Goal: Information Seeking & Learning: Learn about a topic

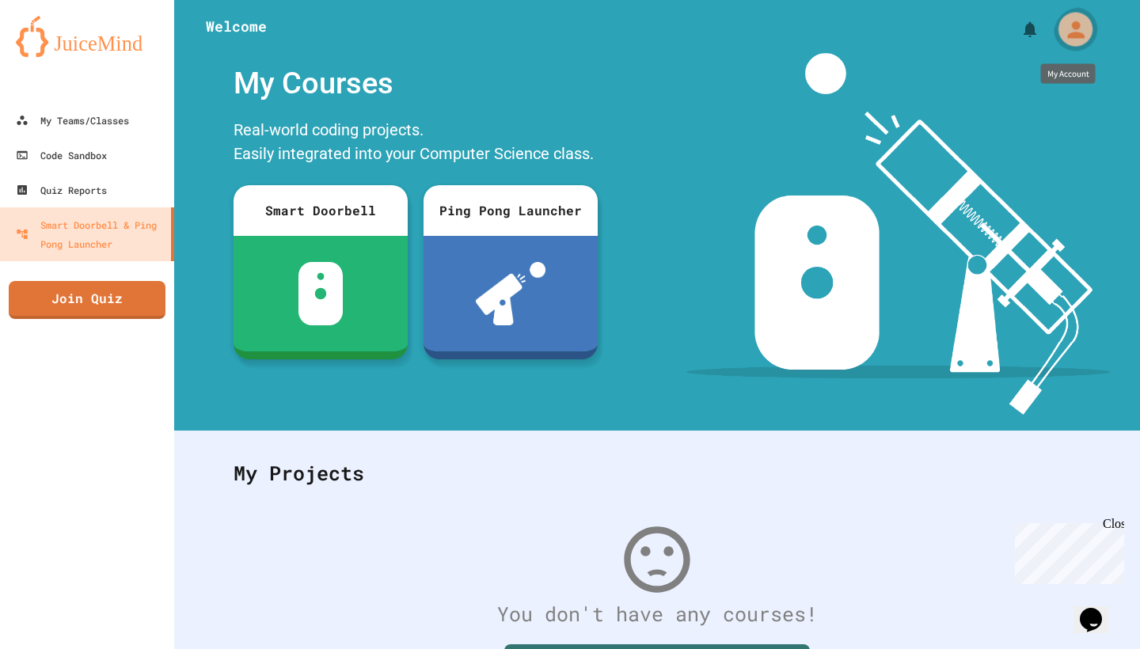
click at [1073, 25] on icon "My Account" at bounding box center [1075, 29] width 17 height 17
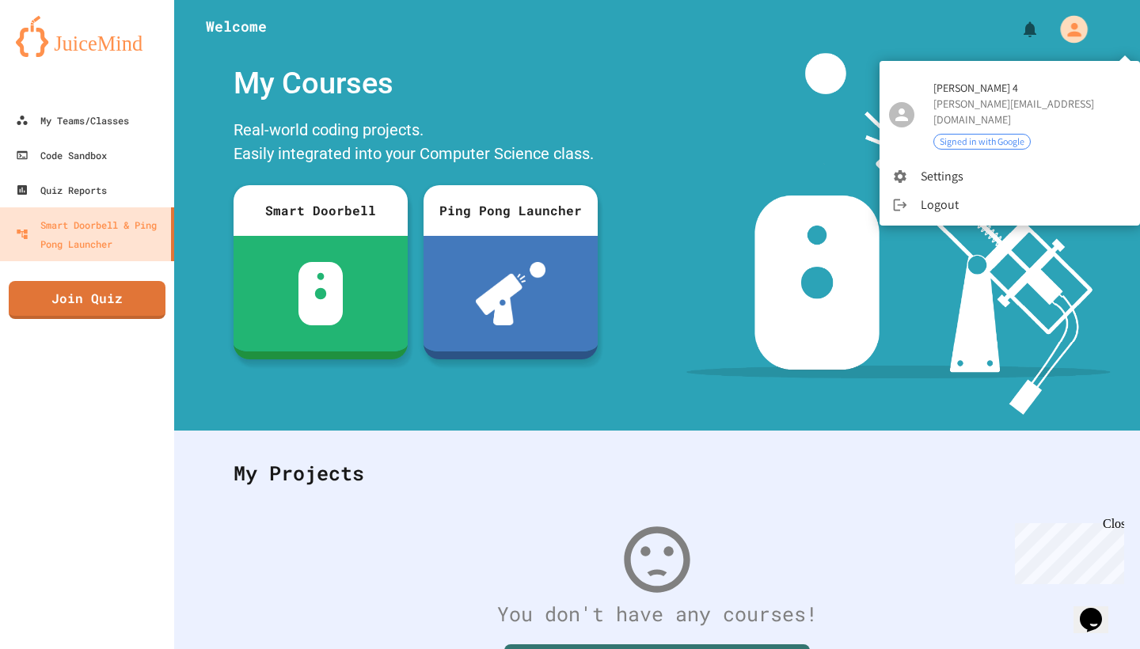
click at [1073, 25] on div at bounding box center [570, 324] width 1140 height 649
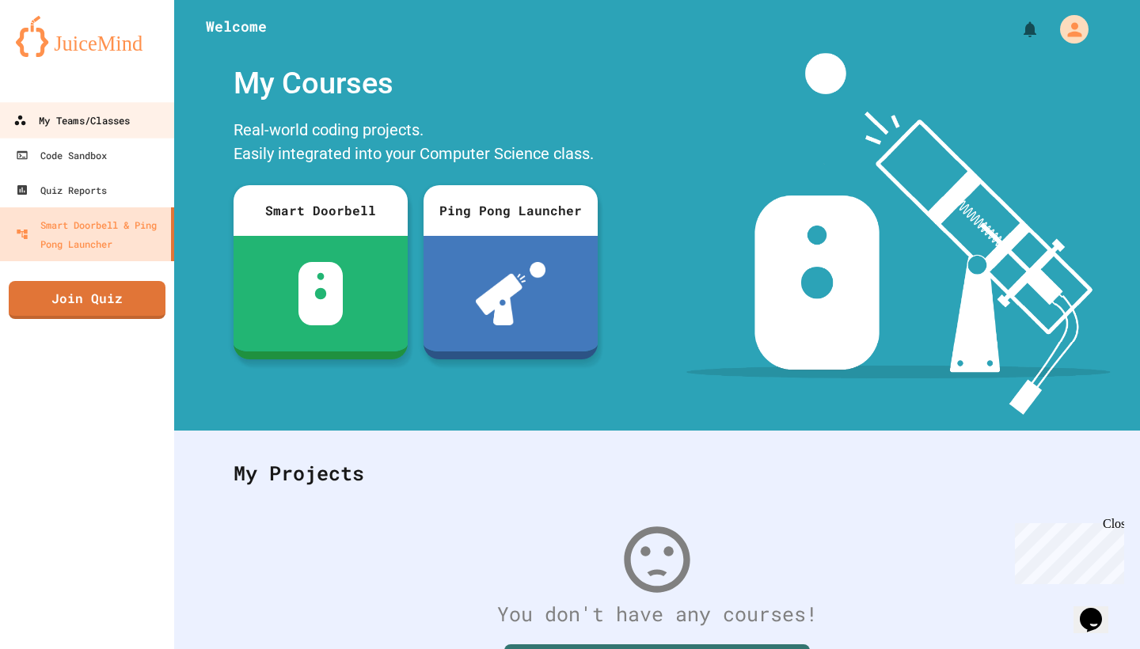
click at [97, 131] on link "My Teams/Classes" at bounding box center [88, 120] width 180 height 36
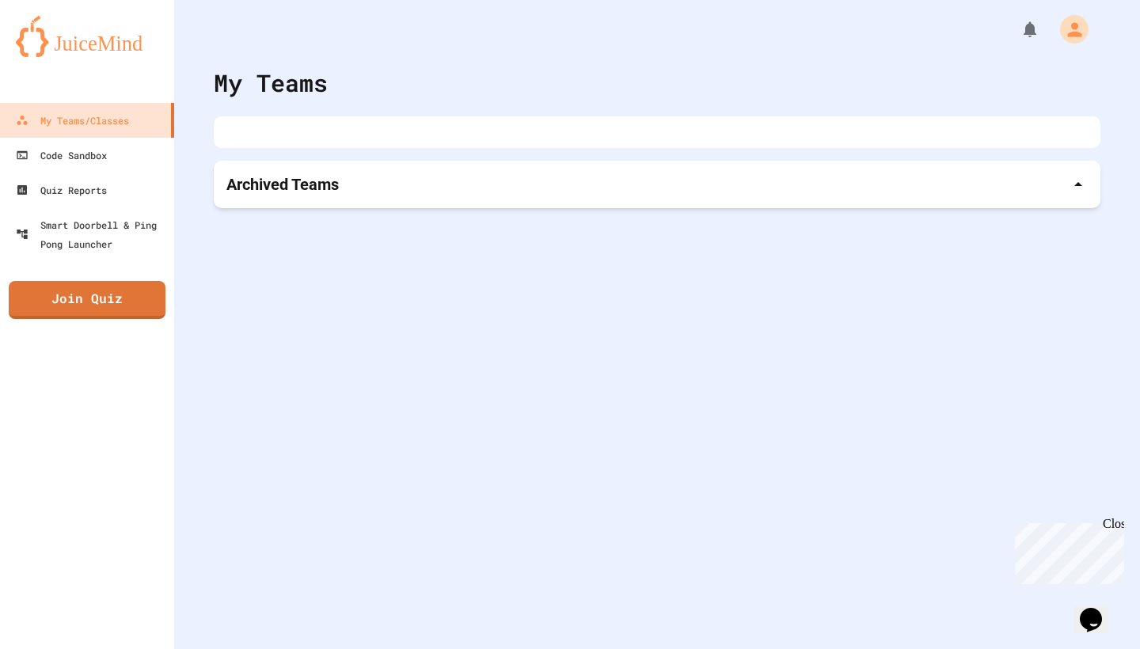
click at [396, 141] on div at bounding box center [657, 132] width 887 height 32
click at [363, 176] on div "Archived Teams" at bounding box center [657, 184] width 862 height 22
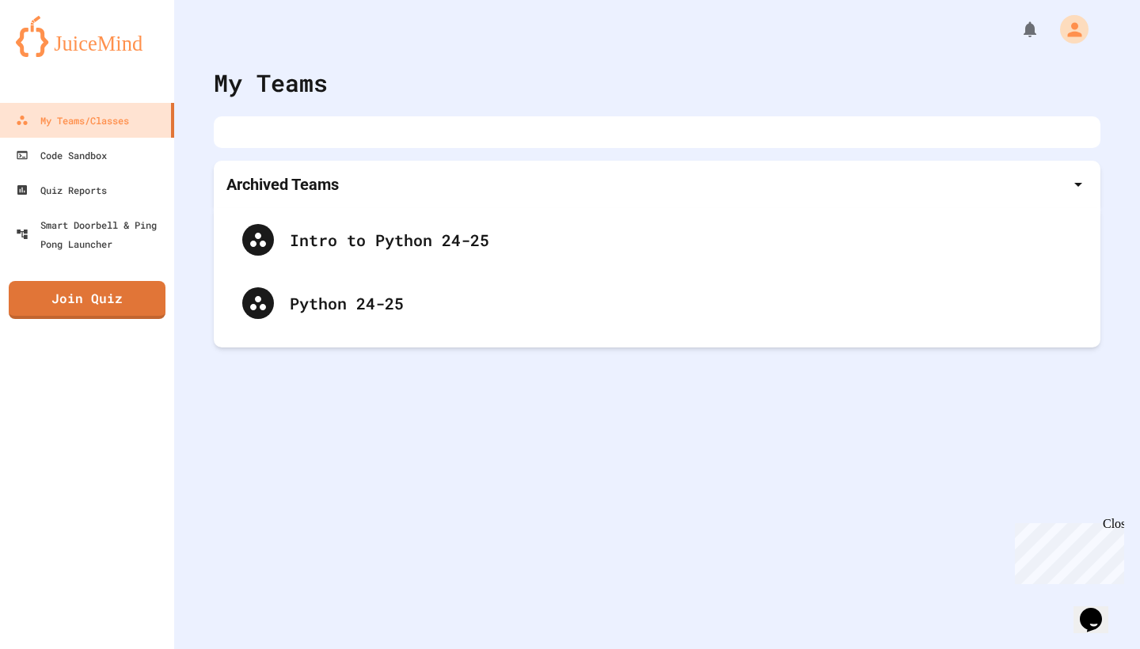
click at [360, 178] on div "Archived Teams" at bounding box center [657, 184] width 862 height 22
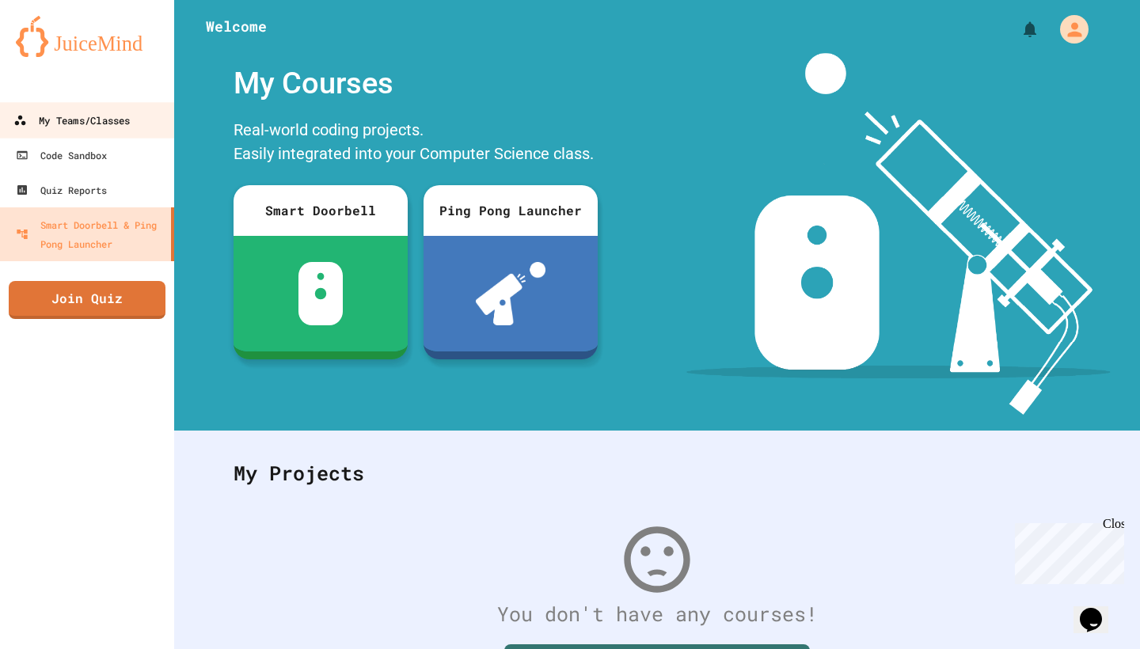
click at [89, 127] on div "My Teams/Classes" at bounding box center [71, 121] width 116 height 20
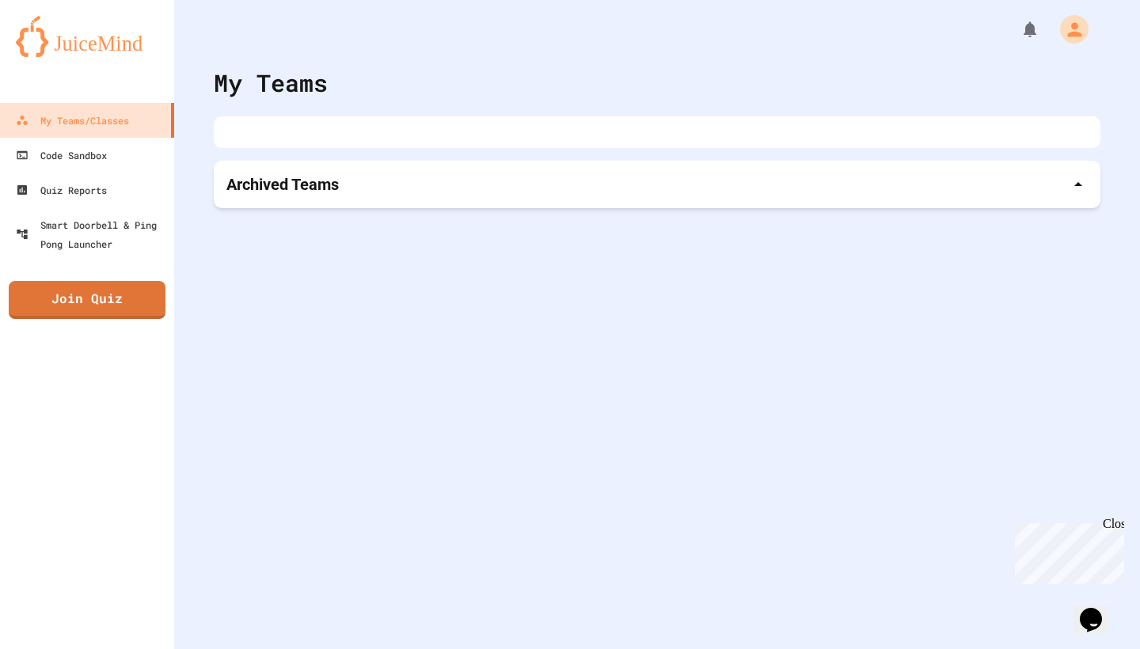
click at [352, 119] on div at bounding box center [657, 132] width 887 height 32
click at [330, 142] on div at bounding box center [657, 132] width 887 height 32
click at [342, 136] on div at bounding box center [657, 132] width 887 height 32
click at [715, 182] on div "Archived Teams" at bounding box center [657, 184] width 862 height 22
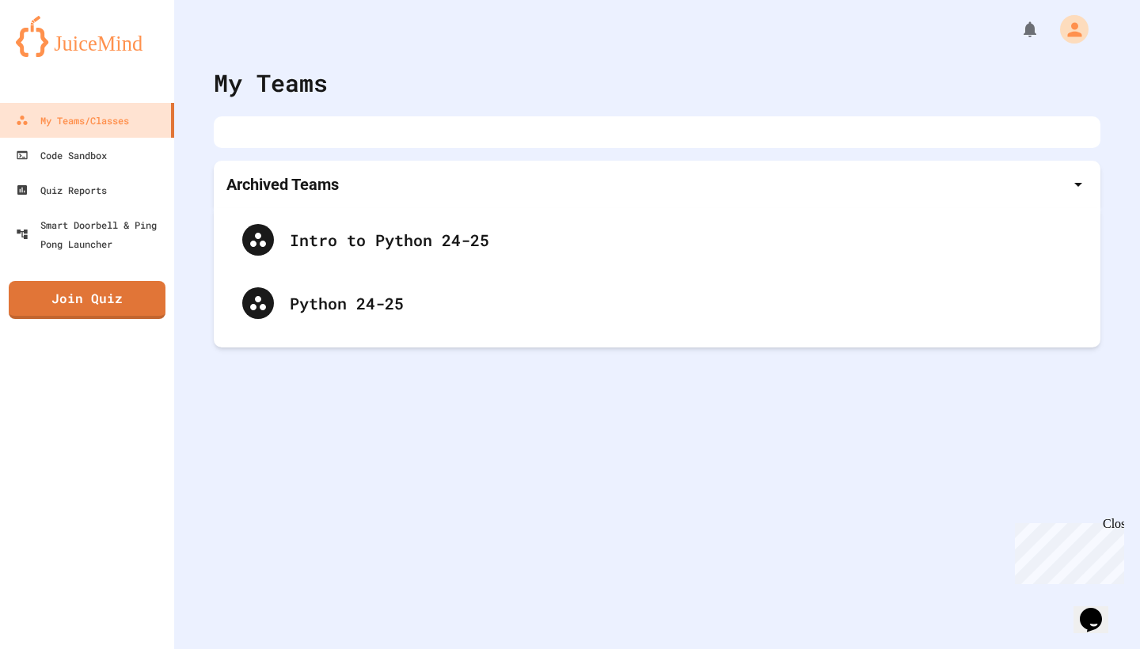
click at [620, 135] on div at bounding box center [657, 132] width 887 height 32
drag, startPoint x: 620, startPoint y: 135, endPoint x: 550, endPoint y: 207, distance: 100.2
click at [551, 206] on div "My Teams Archived Teams Intro to Python 24-25 Python 24-25" at bounding box center [657, 324] width 966 height 649
click at [460, 124] on div at bounding box center [657, 132] width 887 height 32
click at [127, 165] on link "Code Sandbox" at bounding box center [88, 155] width 180 height 36
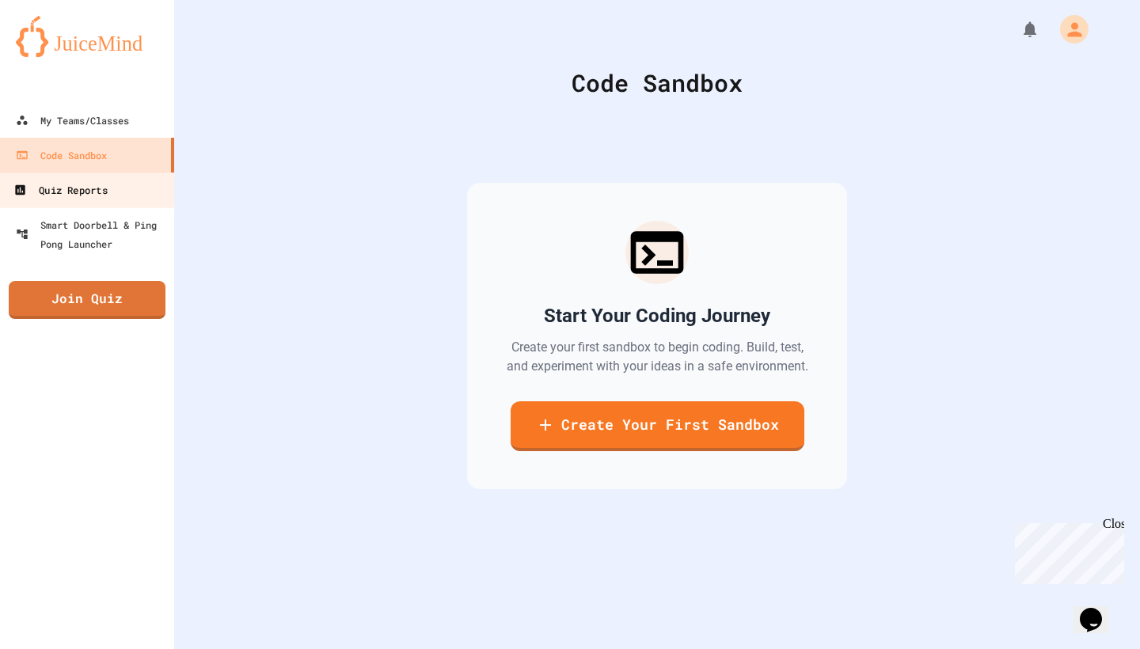
click at [120, 177] on link "Quiz Reports" at bounding box center [88, 190] width 180 height 36
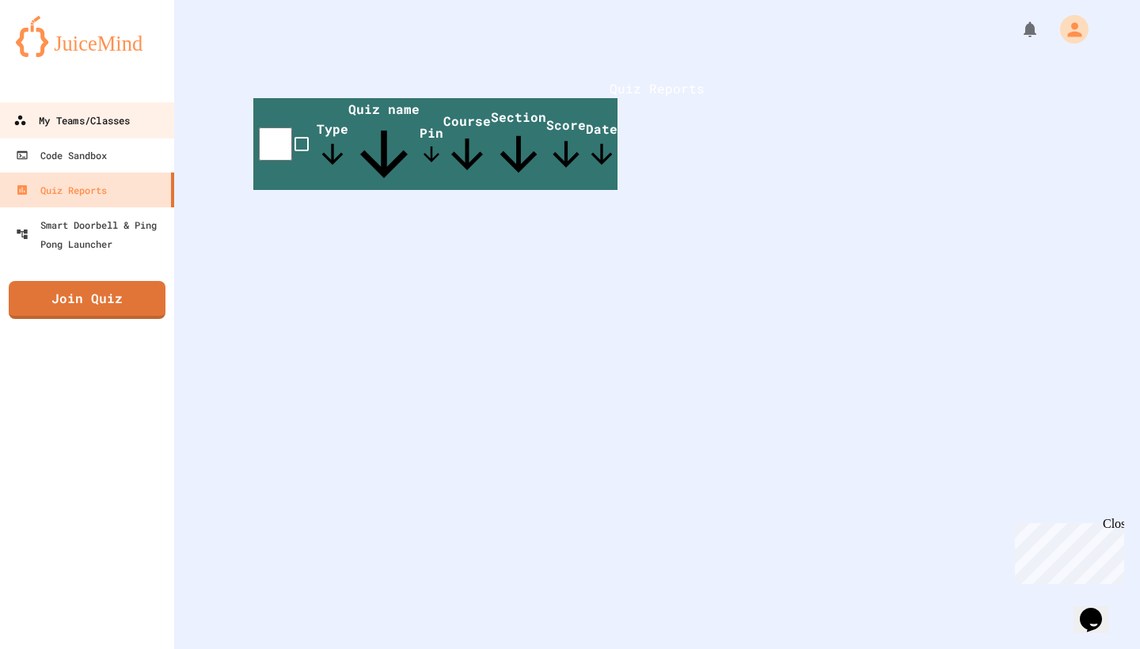
click at [97, 108] on link "My Teams/Classes" at bounding box center [88, 120] width 180 height 36
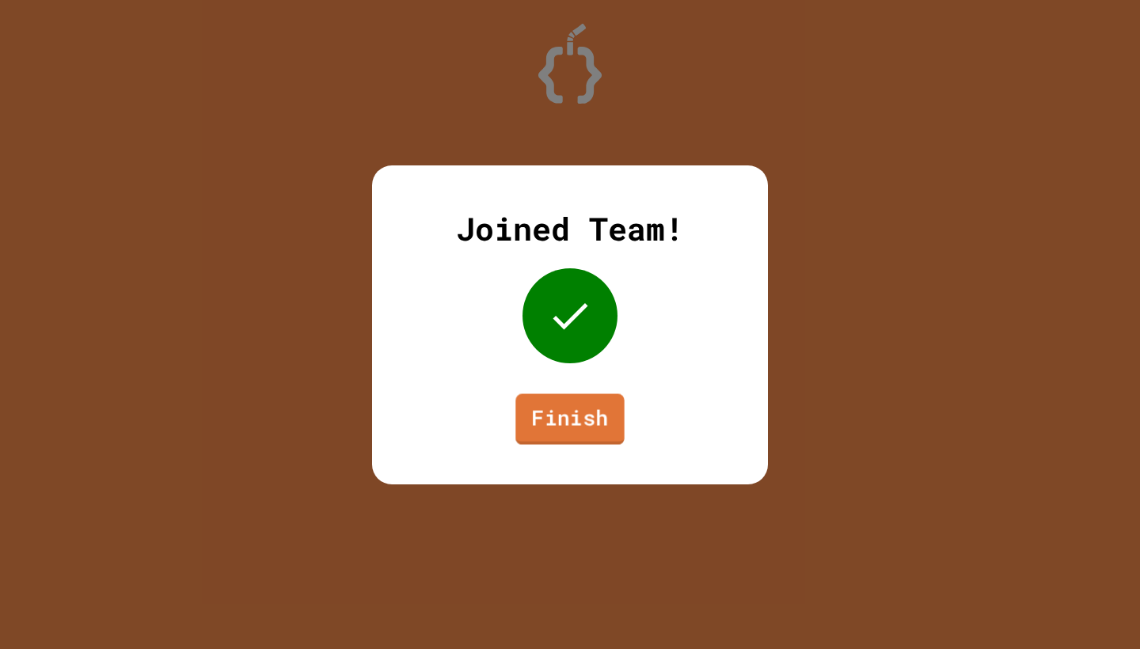
click at [567, 396] on link "Finish" at bounding box center [570, 419] width 108 height 51
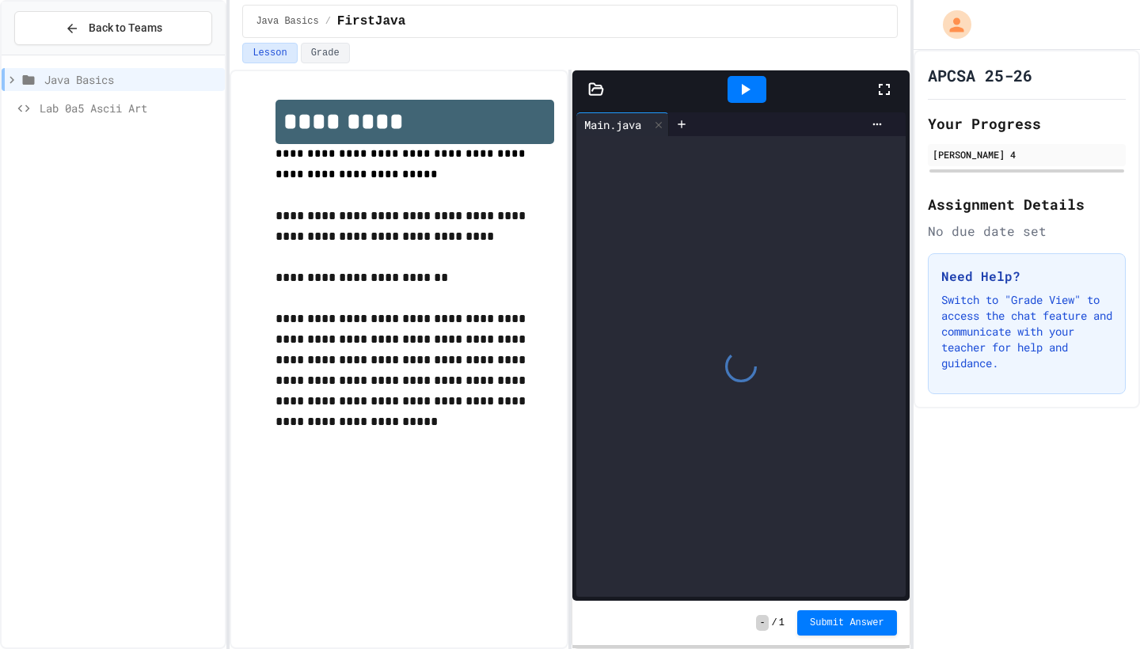
click at [396, 215] on p "**********" at bounding box center [415, 226] width 279 height 41
click at [36, 101] on div "Lab 0a5 Ascii Art" at bounding box center [113, 108] width 223 height 23
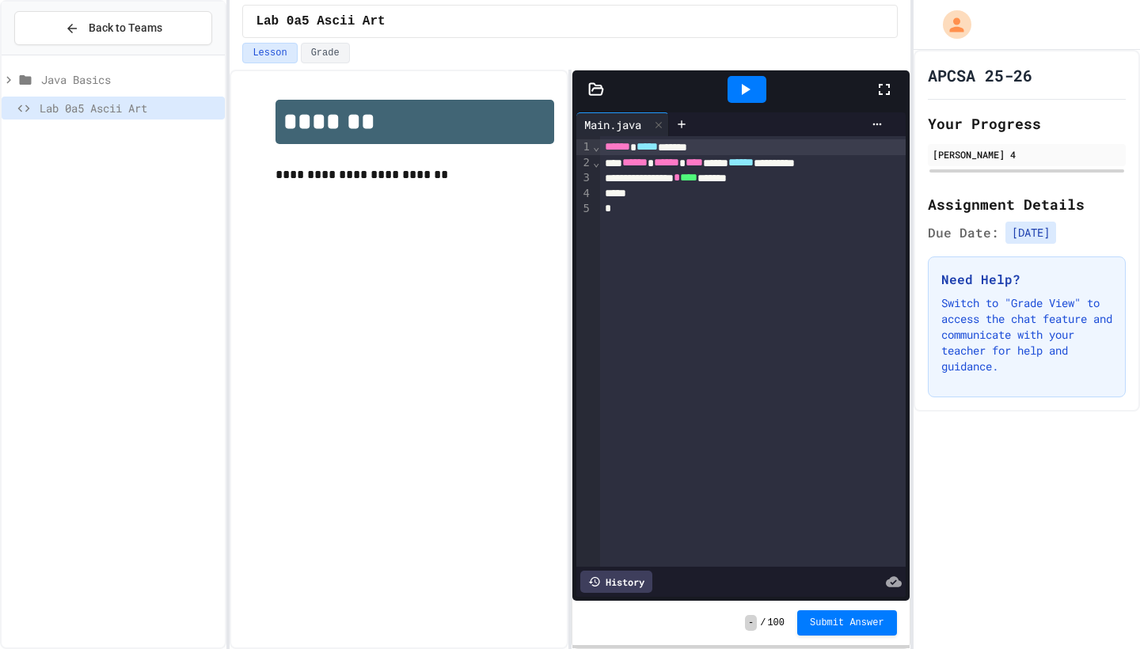
click at [330, 185] on p "**********" at bounding box center [415, 175] width 279 height 21
click at [290, 165] on img at bounding box center [415, 165] width 279 height 0
click at [164, 83] on span "Java Basics" at bounding box center [129, 79] width 177 height 17
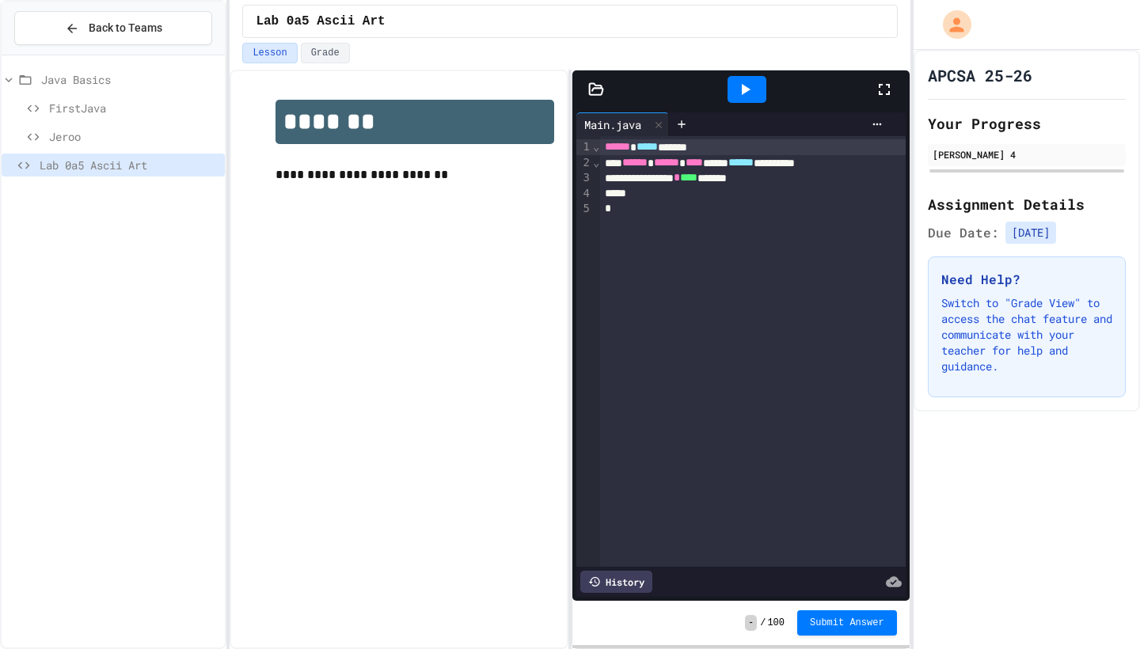
click at [93, 125] on div "Jeroo" at bounding box center [113, 136] width 223 height 23
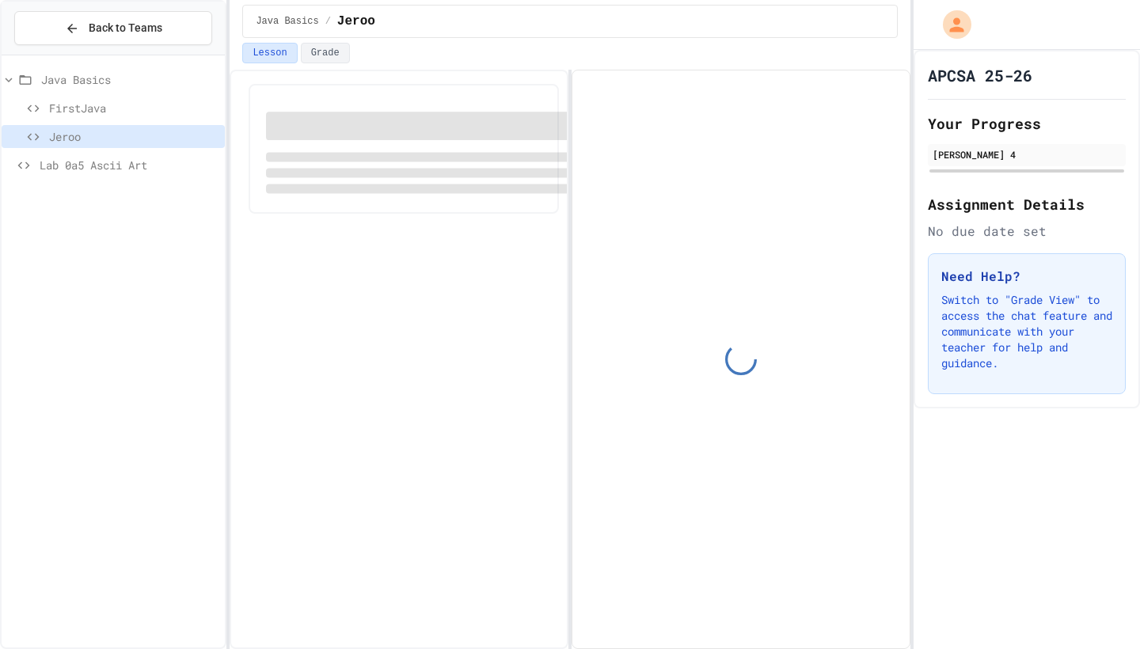
click at [91, 129] on span "Jeroo" at bounding box center [133, 136] width 169 height 17
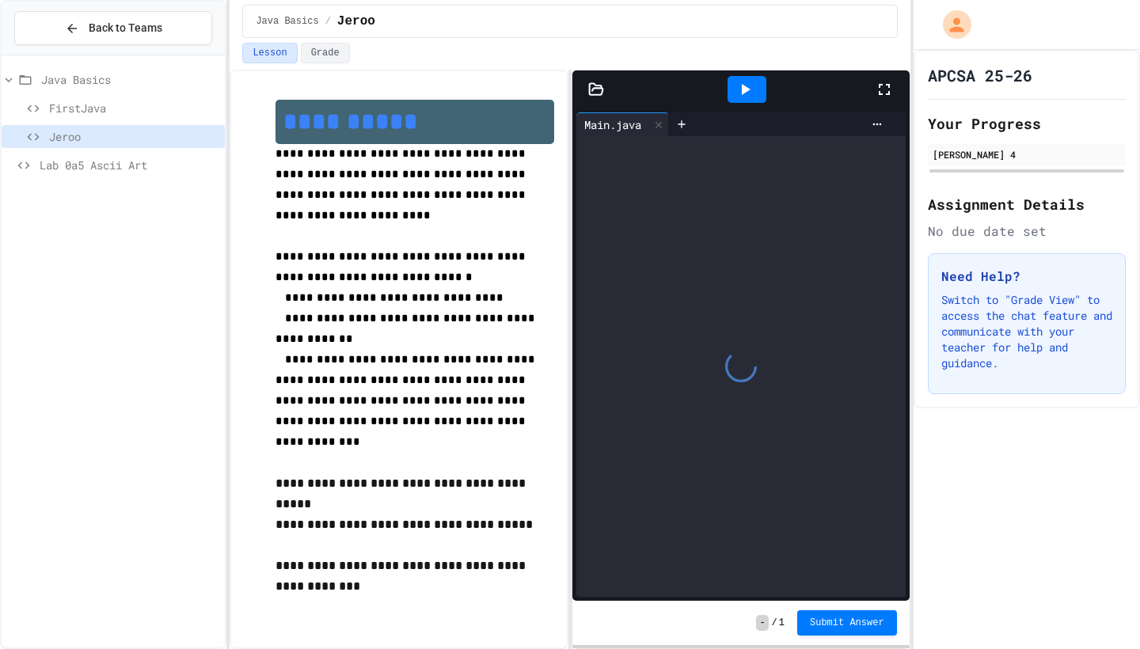
click at [116, 105] on span "FirstJava" at bounding box center [133, 108] width 169 height 17
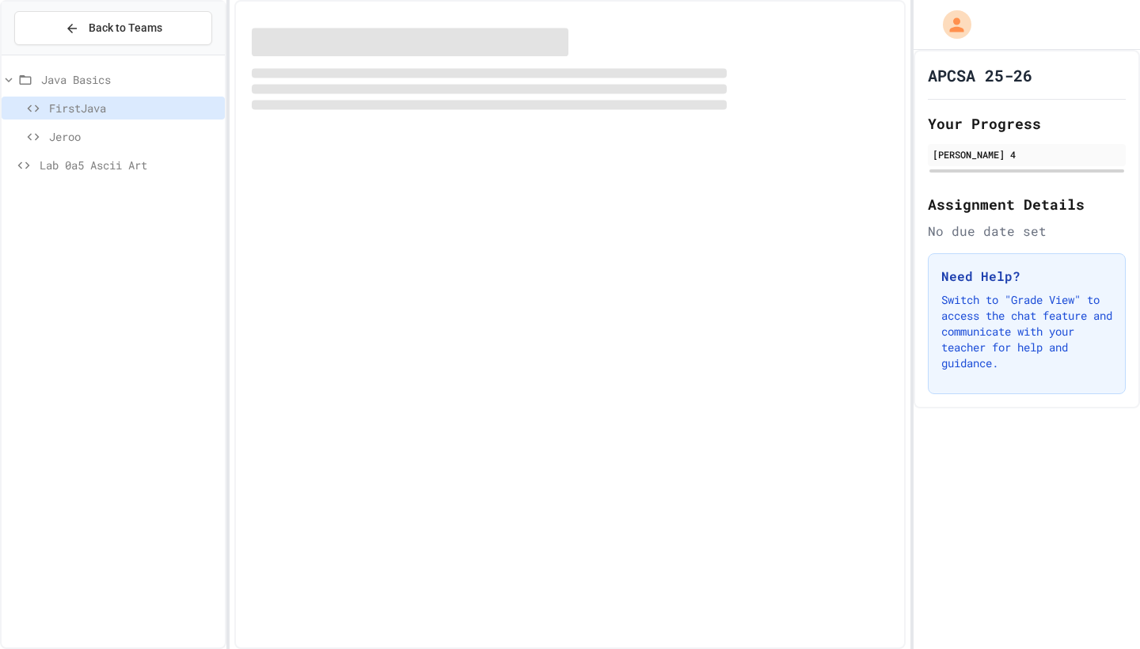
click at [116, 105] on span "FirstJava" at bounding box center [133, 108] width 169 height 17
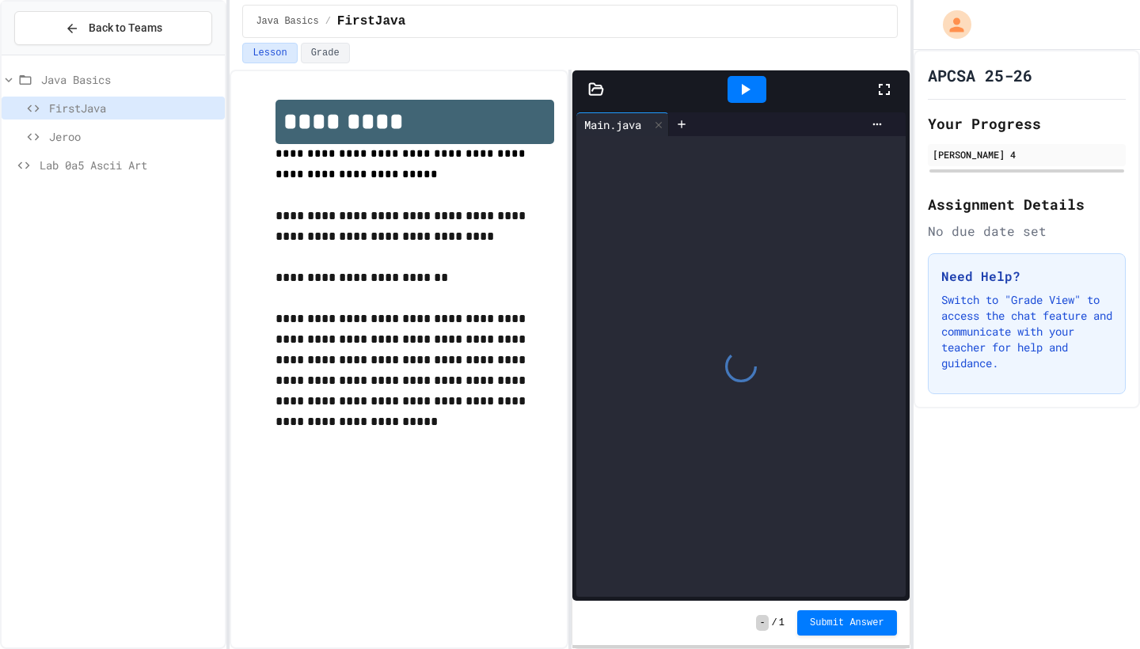
click at [102, 179] on div "Lab 0a5 Ascii Art" at bounding box center [113, 168] width 223 height 29
click at [116, 165] on span "Lab 0a5 Ascii Art" at bounding box center [129, 165] width 179 height 17
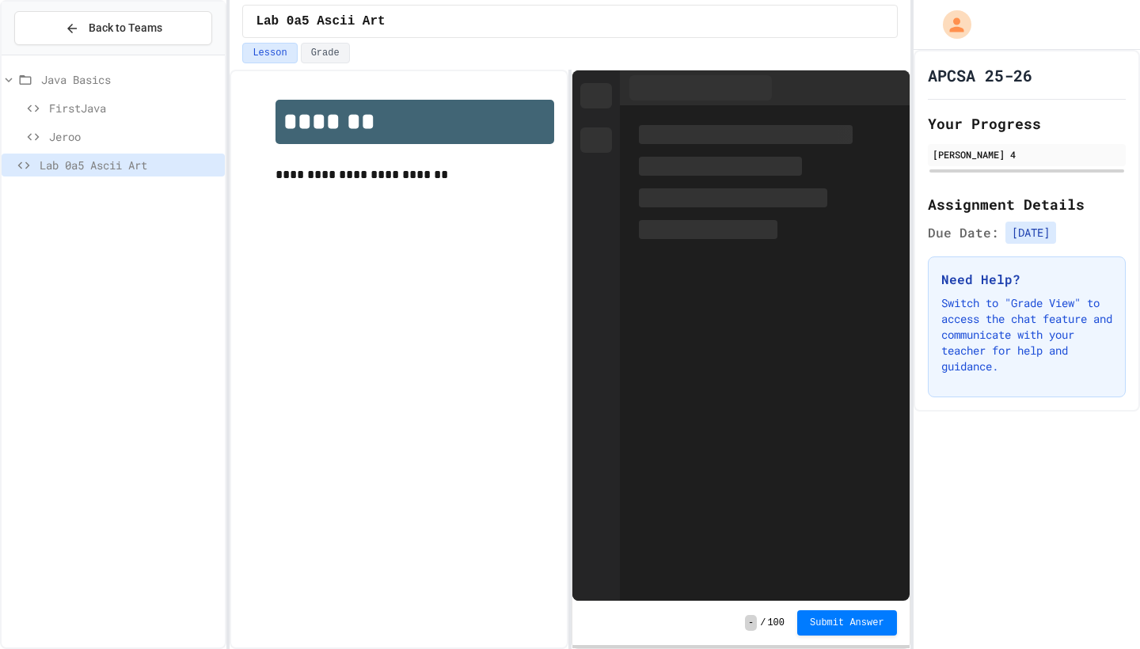
click at [112, 155] on div "Lab 0a5 Ascii Art" at bounding box center [113, 165] width 223 height 23
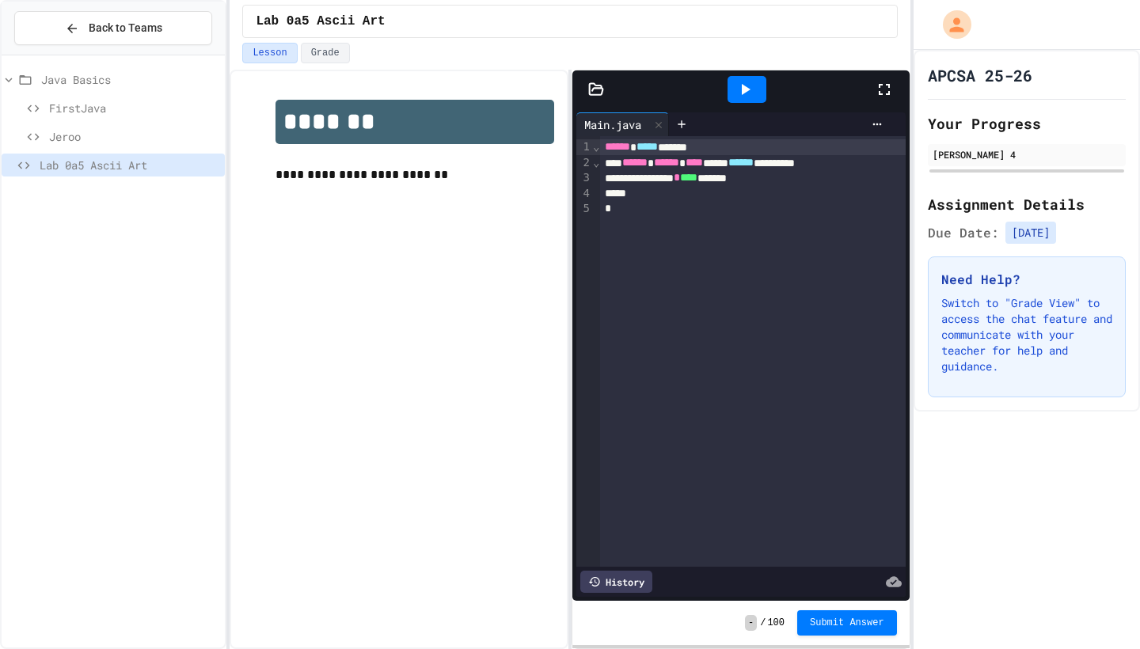
click at [112, 165] on span "Lab 0a5 Ascii Art" at bounding box center [129, 165] width 179 height 17
click at [143, 162] on span "Lab 0a5 Ascii Art" at bounding box center [129, 165] width 179 height 17
click at [73, 129] on span "Jeroo" at bounding box center [133, 136] width 169 height 17
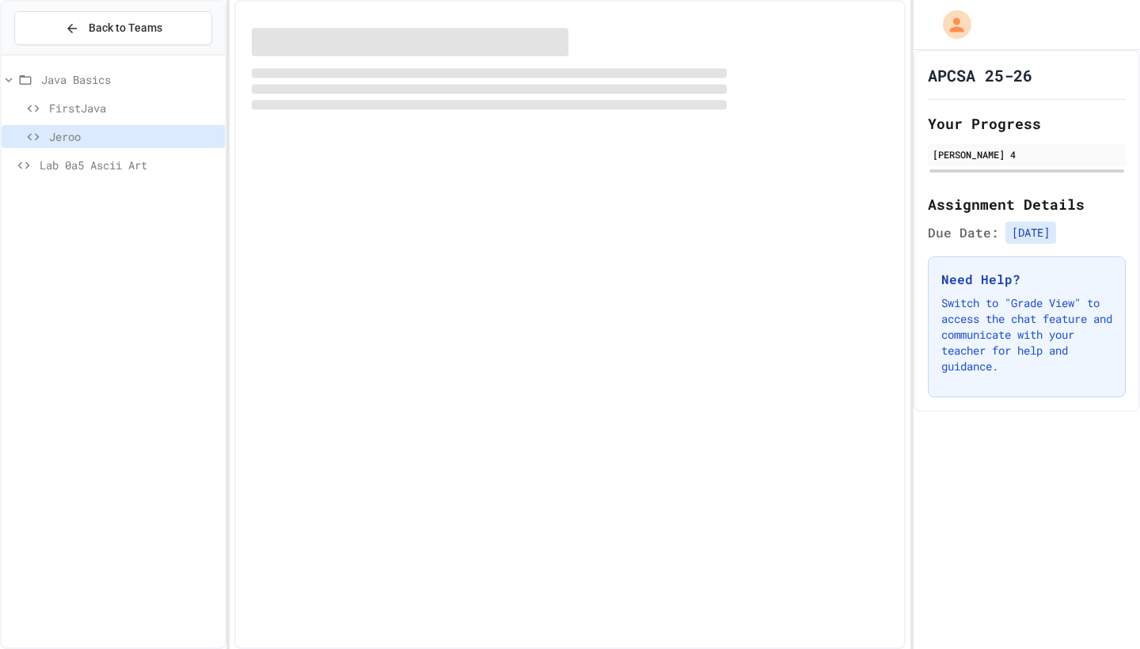
click at [73, 129] on span "Jeroo" at bounding box center [133, 136] width 169 height 17
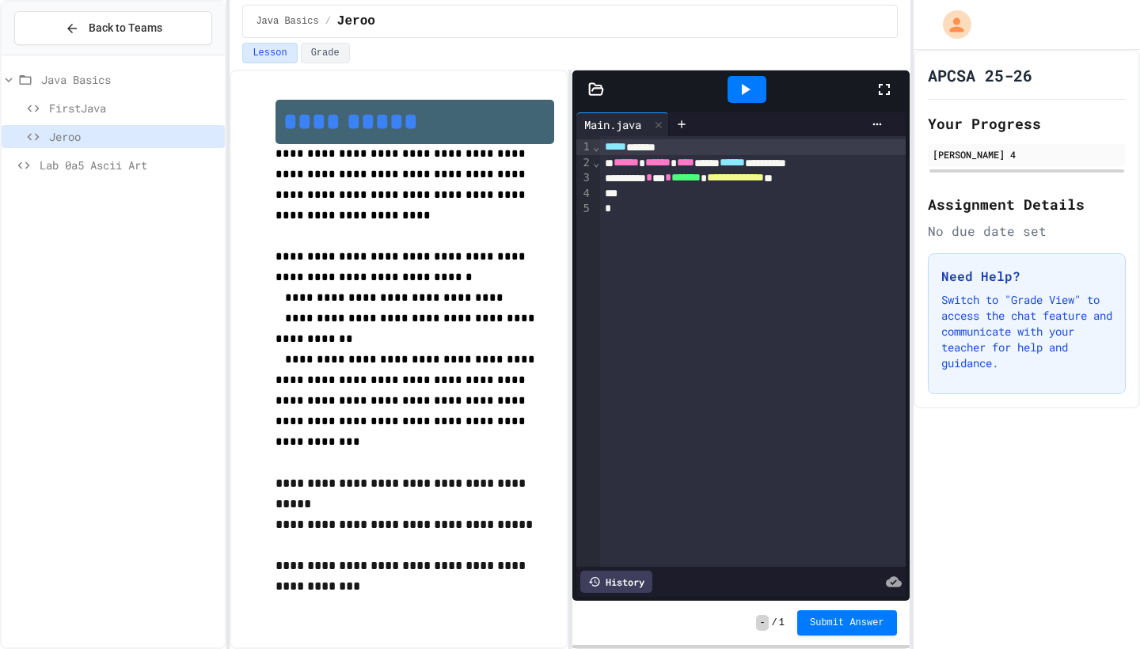
click at [89, 101] on span "FirstJava" at bounding box center [133, 108] width 169 height 17
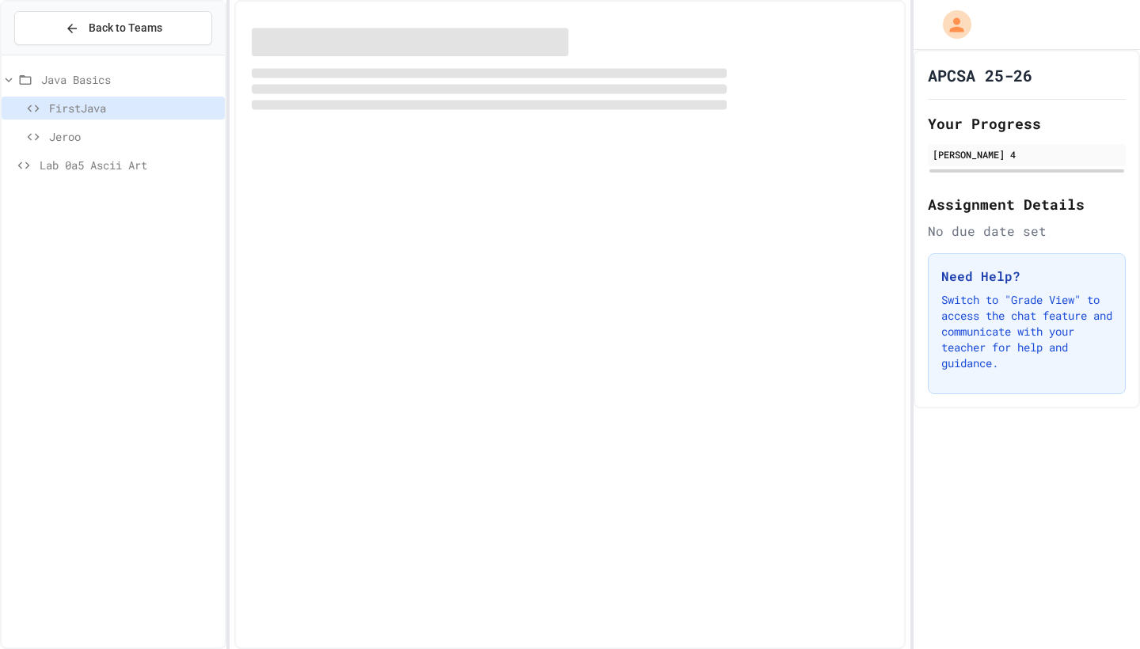
click at [89, 101] on span "FirstJava" at bounding box center [133, 108] width 169 height 17
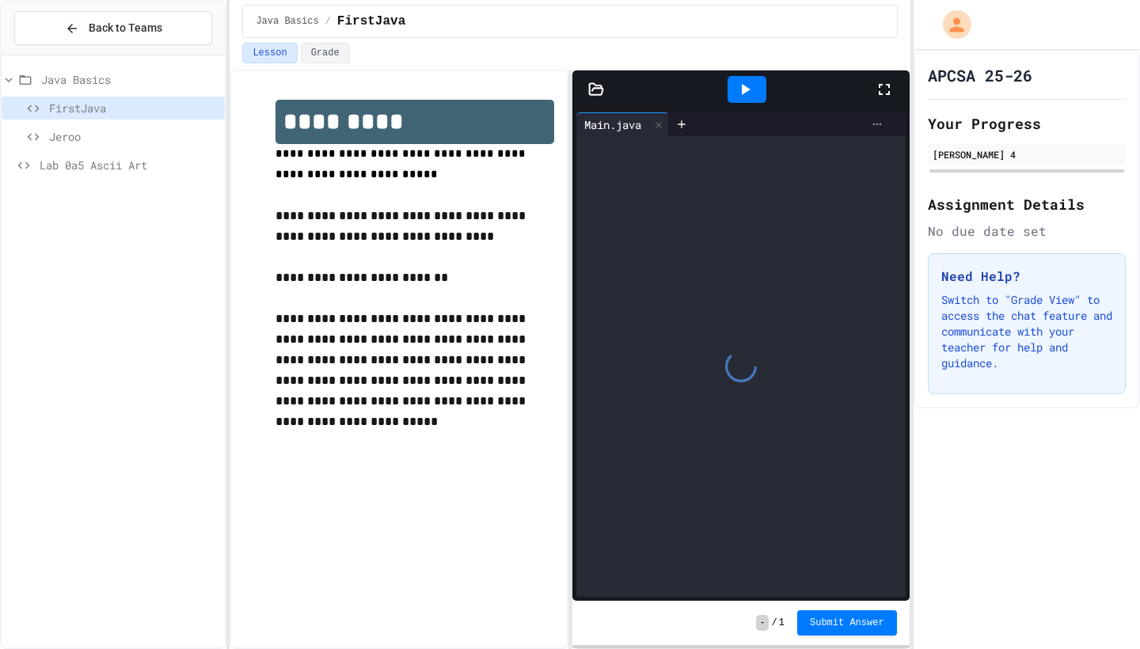
click at [869, 121] on div at bounding box center [877, 124] width 25 height 13
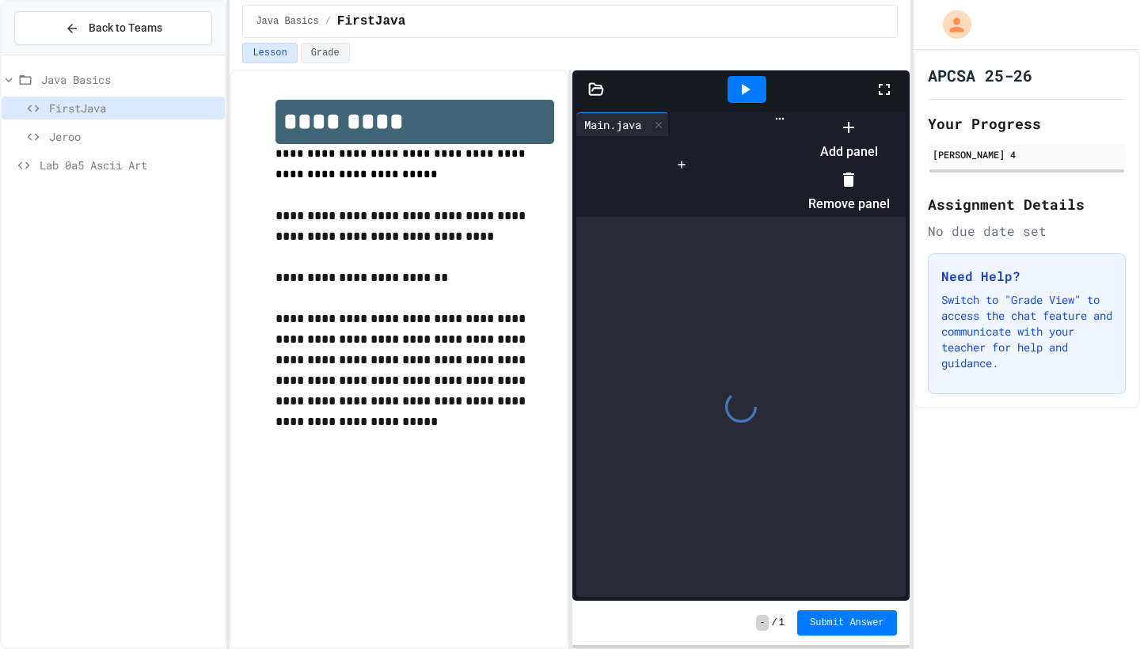
click at [872, 114] on div at bounding box center [841, 114] width 97 height 0
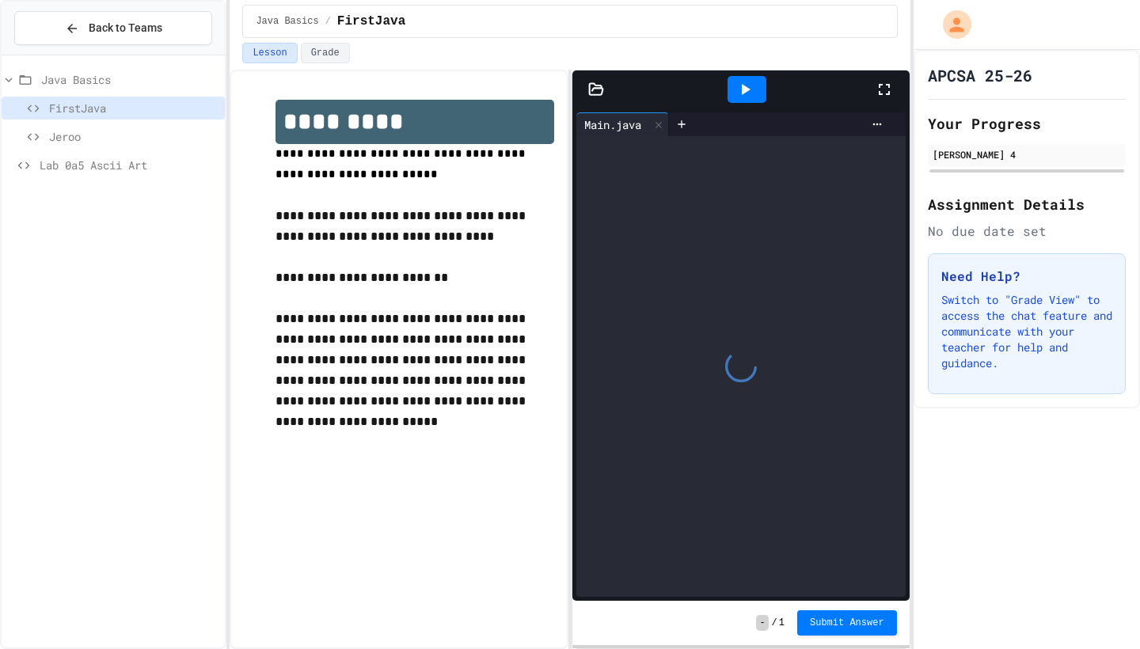
click at [105, 146] on div "Jeroo" at bounding box center [113, 136] width 223 height 23
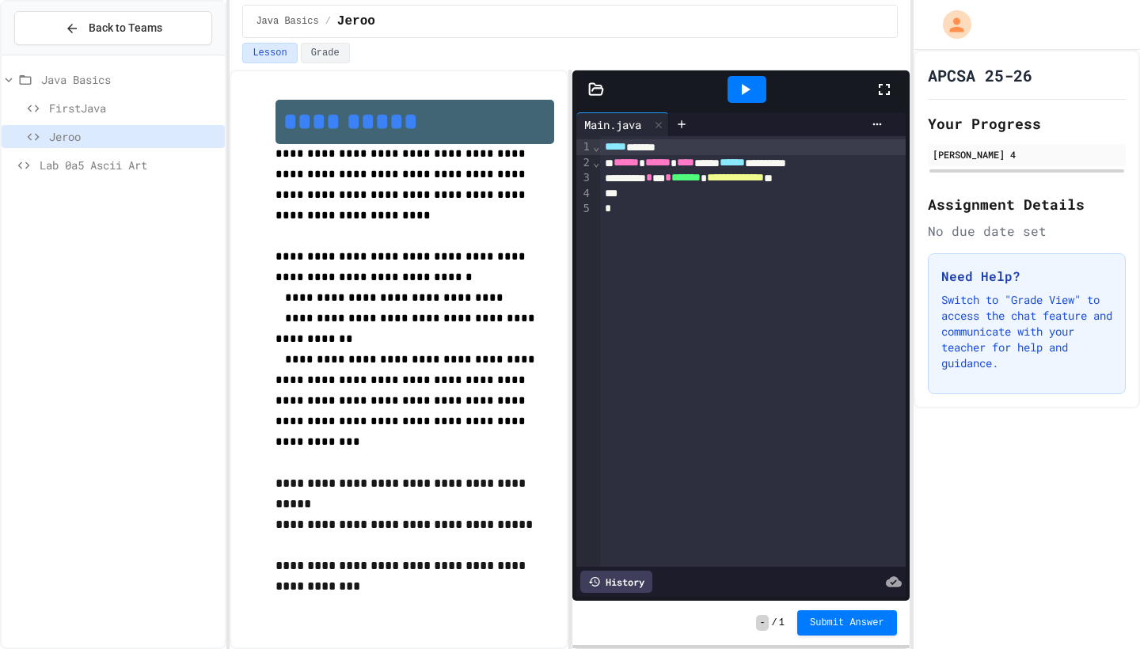
click at [93, 164] on span "Lab 0a5 Ascii Art" at bounding box center [129, 165] width 179 height 17
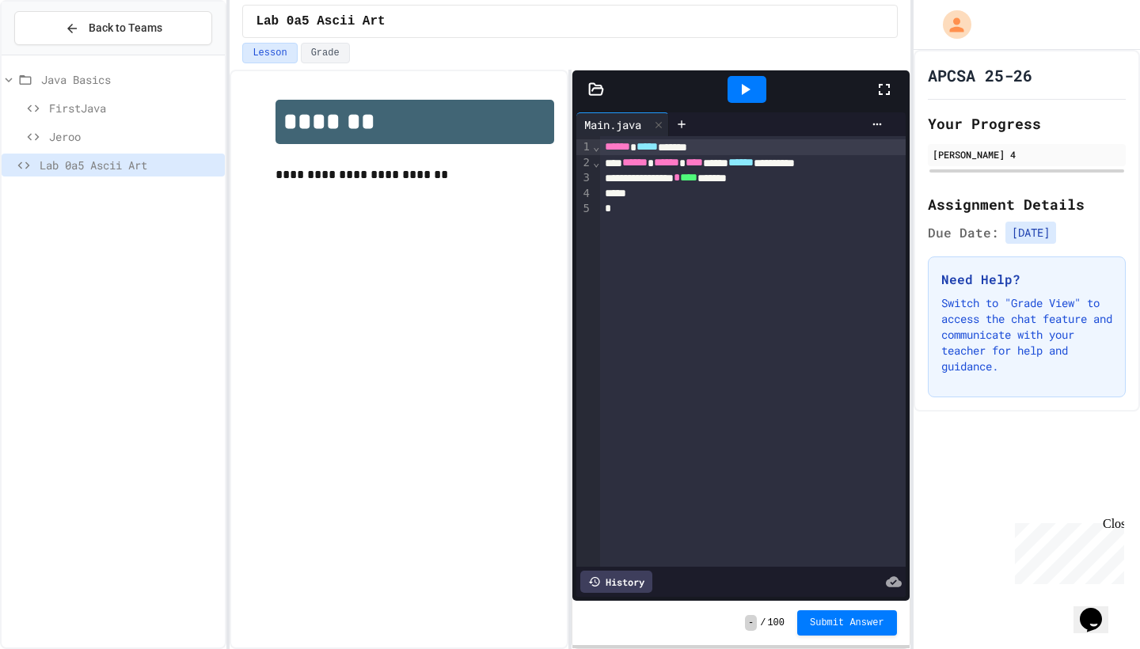
click at [135, 132] on span "Jeroo" at bounding box center [133, 136] width 169 height 17
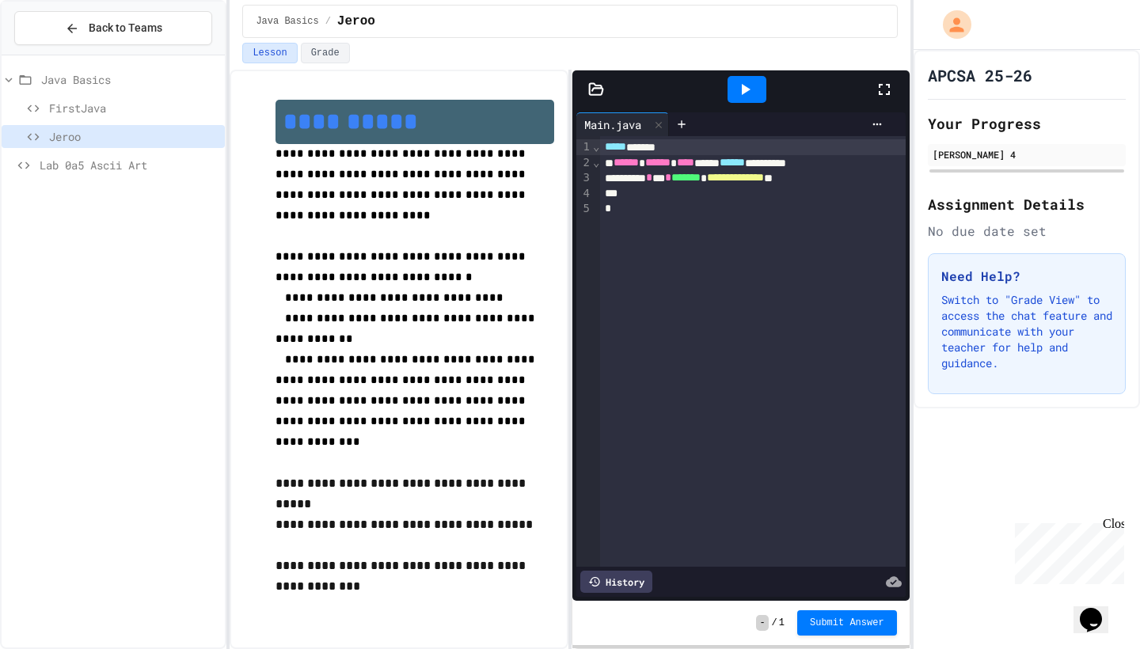
click at [121, 161] on span "Lab 0a5 Ascii Art" at bounding box center [129, 165] width 179 height 17
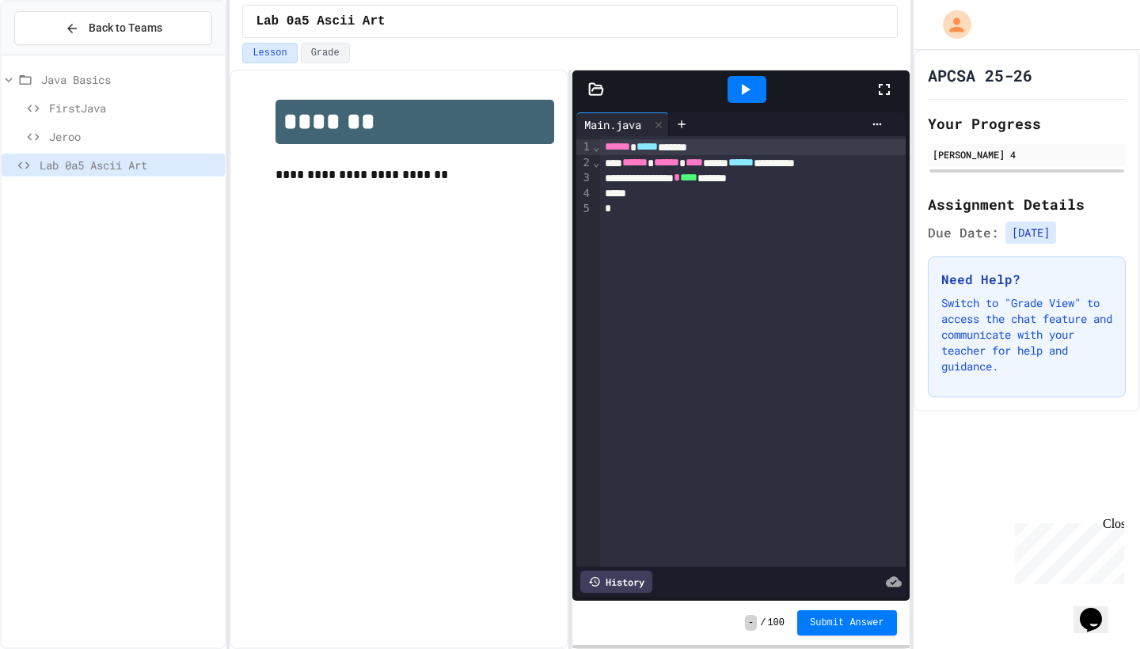
click at [284, 165] on img at bounding box center [415, 165] width 279 height 0
click at [147, 152] on div "Jeroo" at bounding box center [113, 139] width 223 height 29
click at [149, 140] on span "Jeroo" at bounding box center [133, 136] width 169 height 17
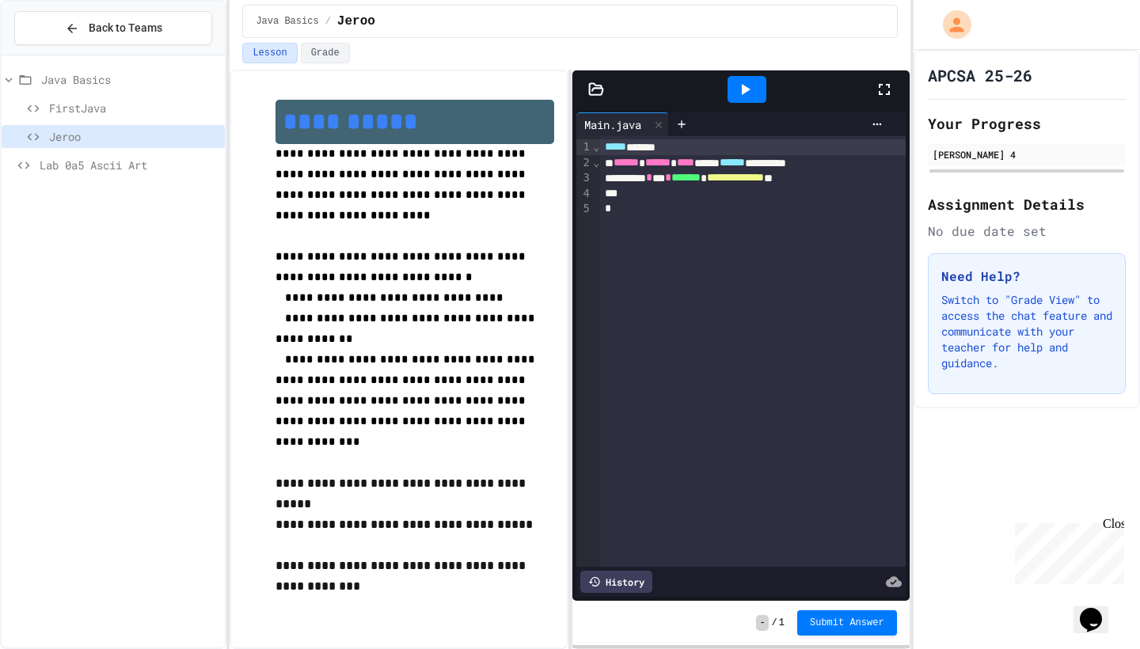
click at [139, 117] on div "FirstJava" at bounding box center [113, 108] width 223 height 23
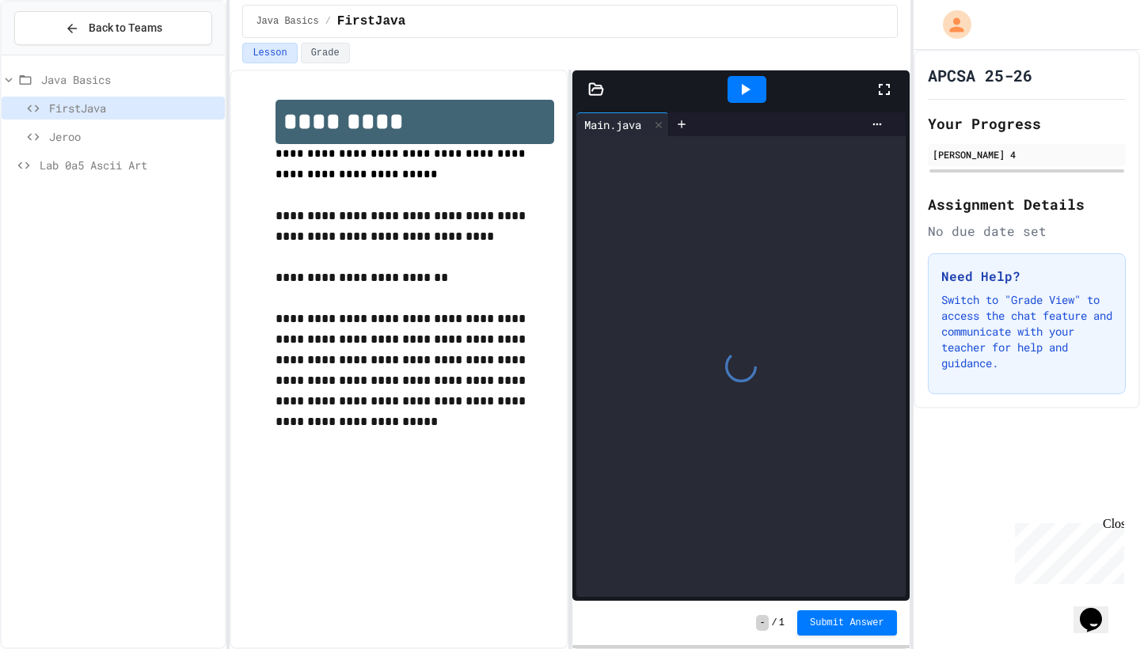
click at [634, 171] on div at bounding box center [740, 366] width 329 height 461
click at [688, 254] on div at bounding box center [740, 366] width 329 height 461
